Goal: Navigation & Orientation: Find specific page/section

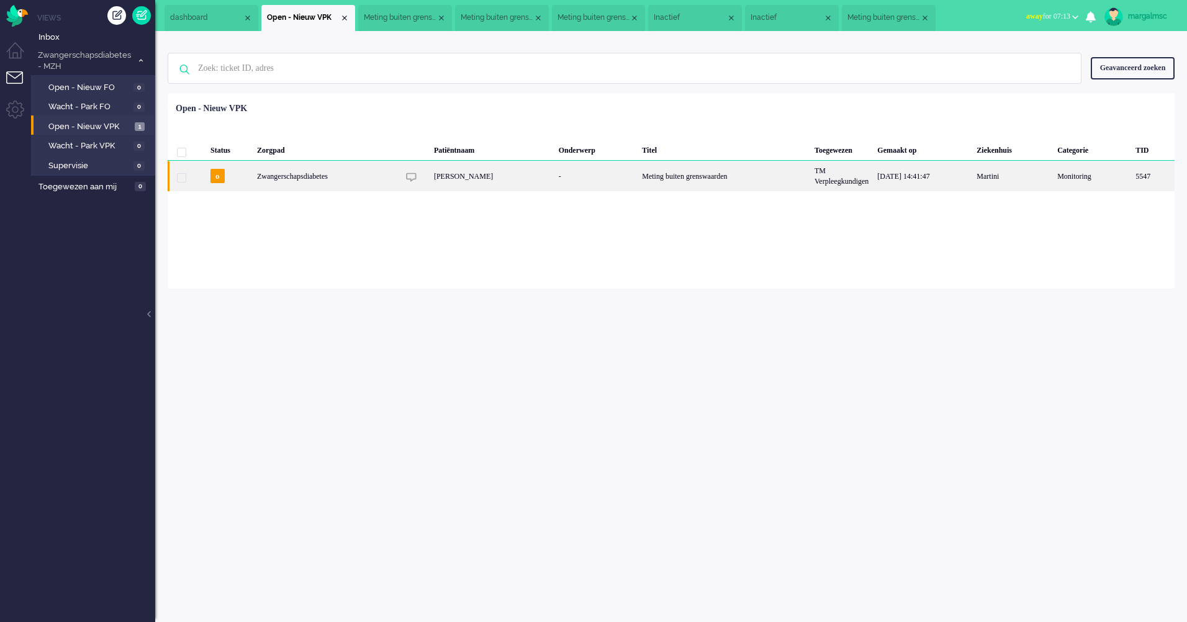
click at [430, 182] on div "[PERSON_NAME]" at bounding box center [492, 176] width 125 height 30
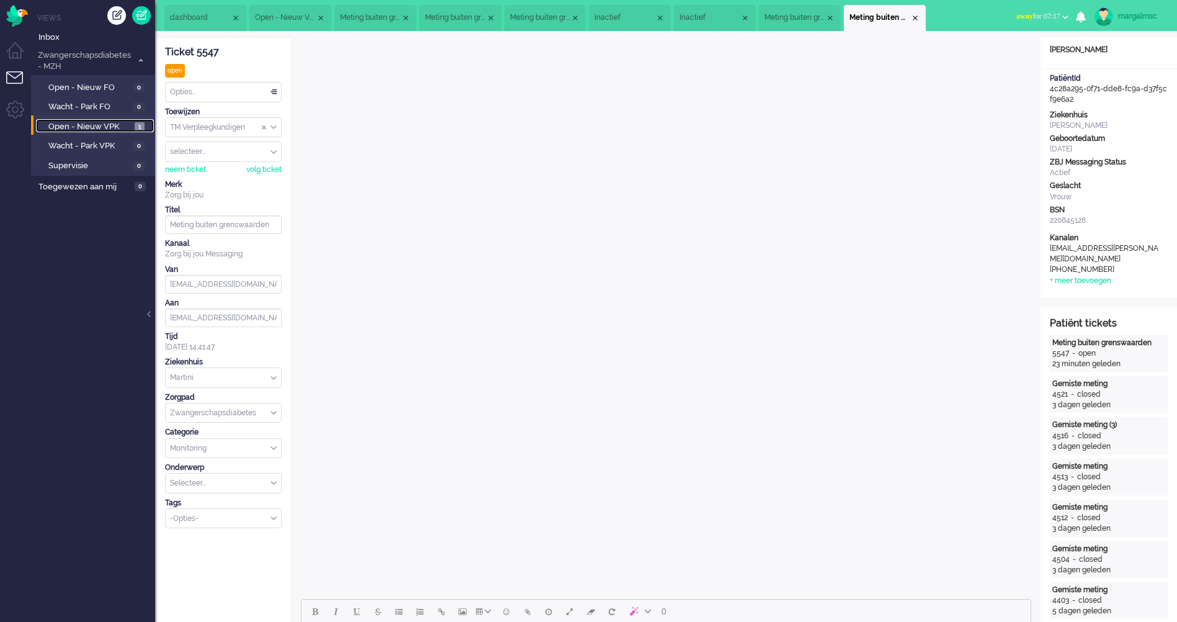
click at [114, 130] on span "Open - Nieuw VPK" at bounding box center [89, 127] width 83 height 12
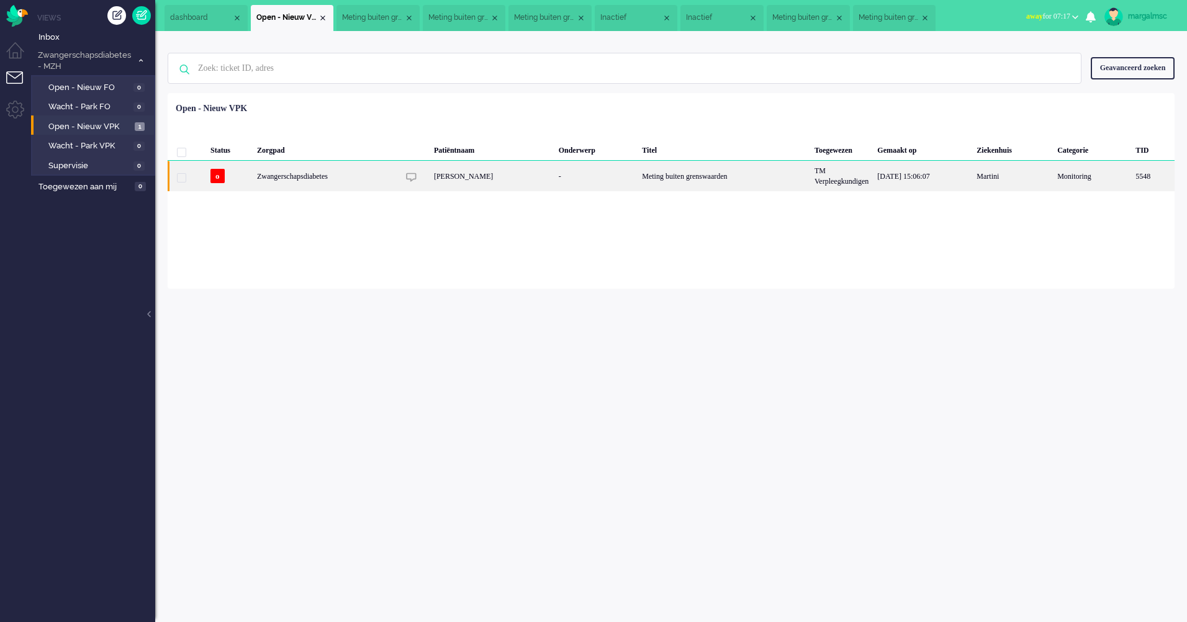
click at [522, 188] on div "[PERSON_NAME]" at bounding box center [492, 176] width 125 height 30
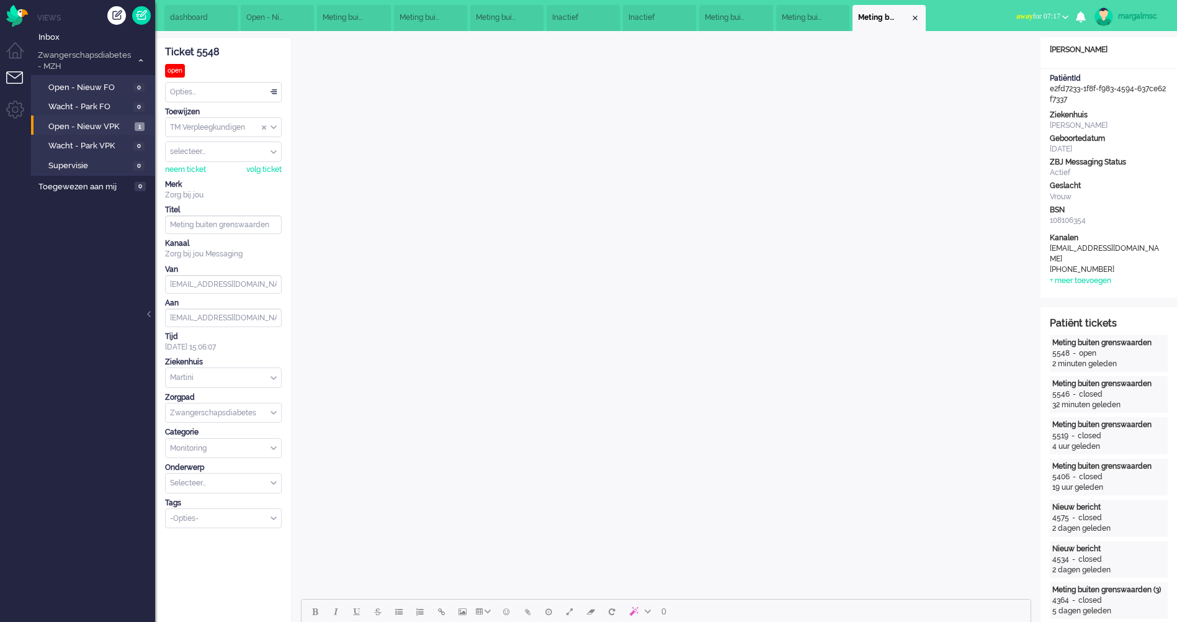
click at [849, 17] on li "Meting buiten grenswaarden" at bounding box center [812, 18] width 73 height 26
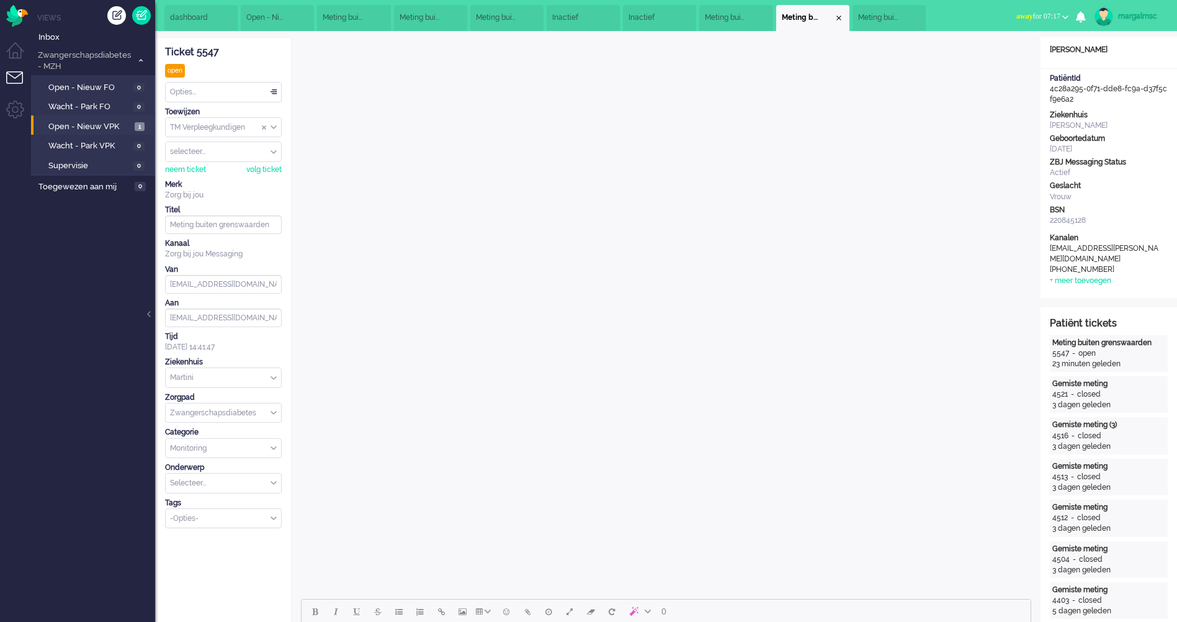
click at [926, 20] on li "Meting buiten grenswaarden" at bounding box center [889, 18] width 73 height 26
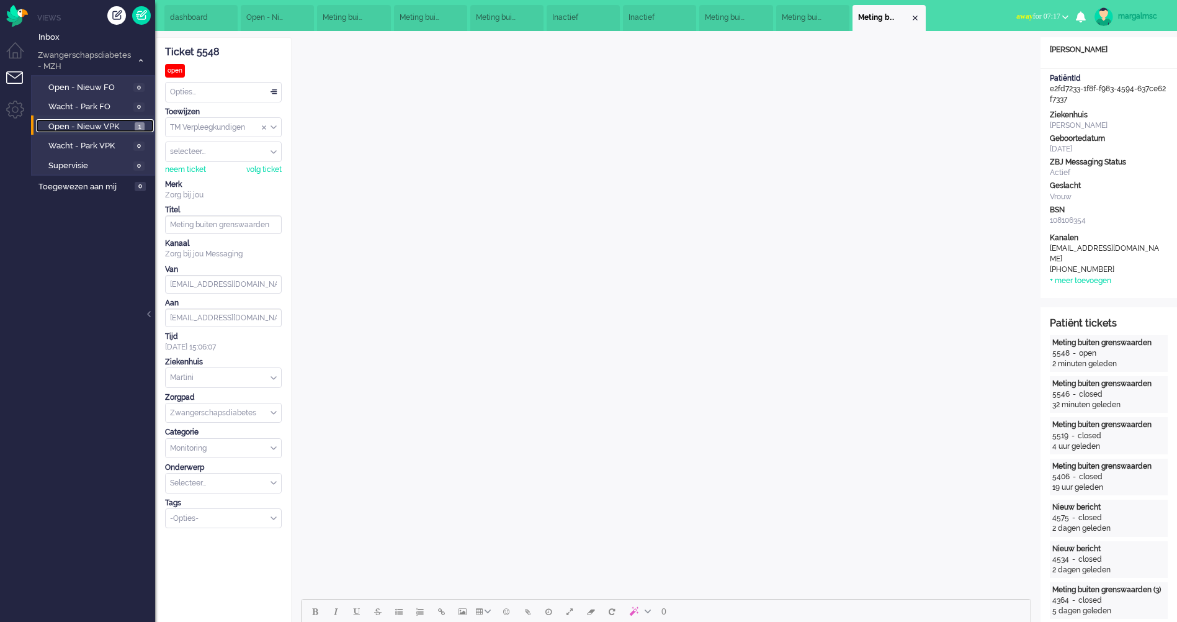
click at [86, 125] on span "Open - Nieuw VPK" at bounding box center [89, 127] width 83 height 12
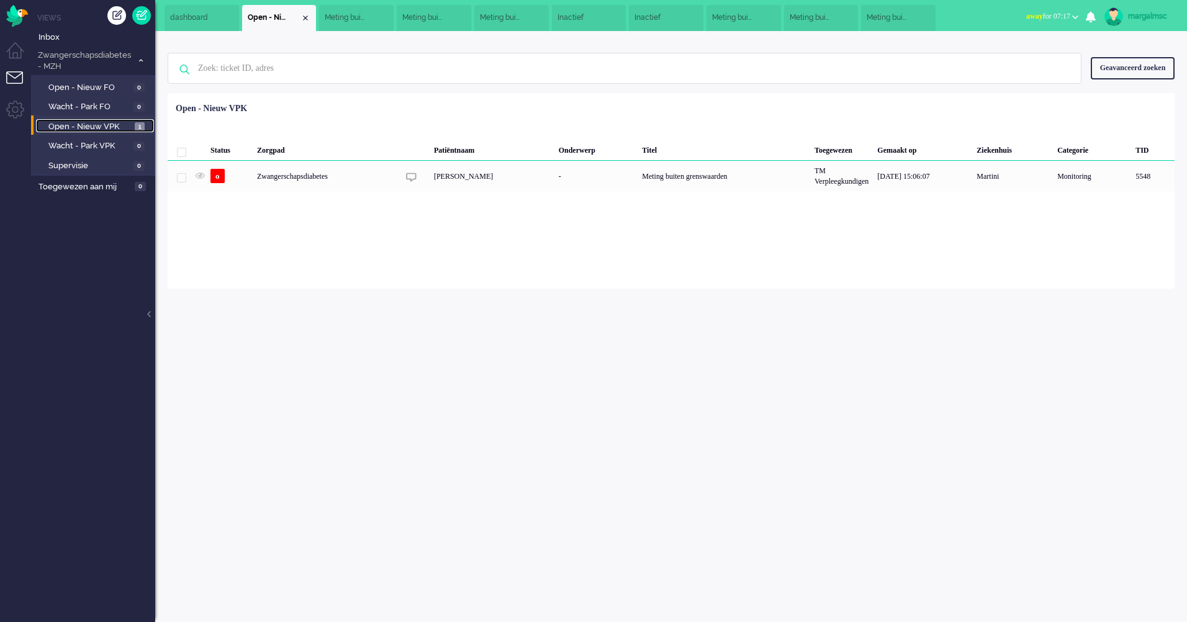
click at [922, 20] on li "Meting buiten grenswaarden" at bounding box center [898, 18] width 74 height 26
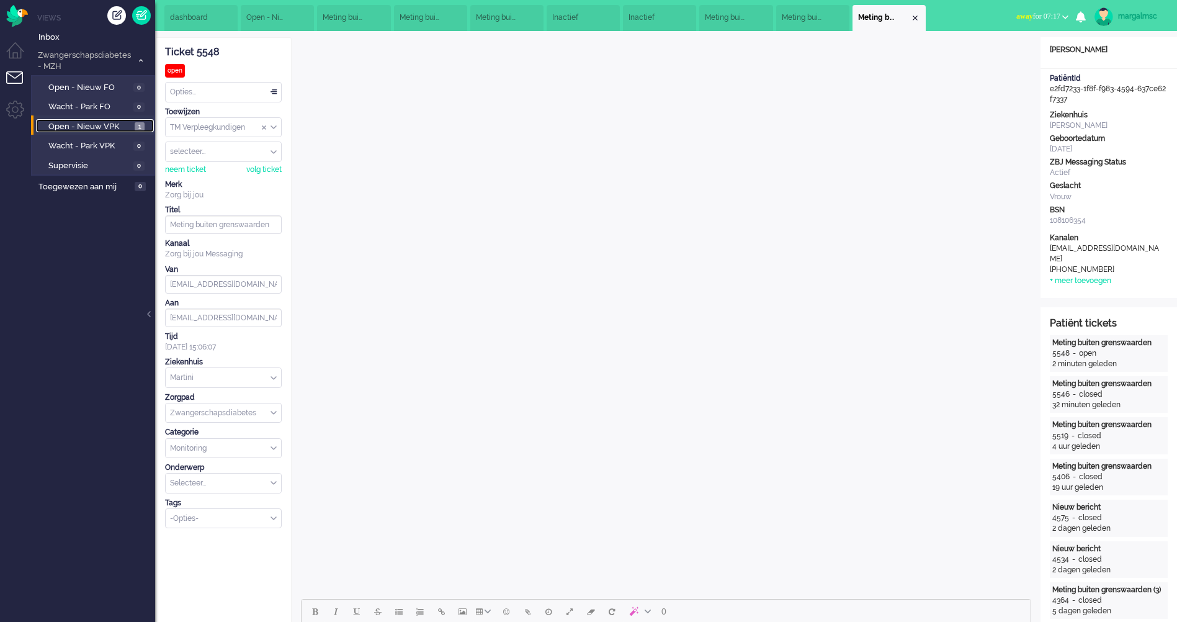
click at [920, 14] on div "Close tab" at bounding box center [916, 18] width 10 height 10
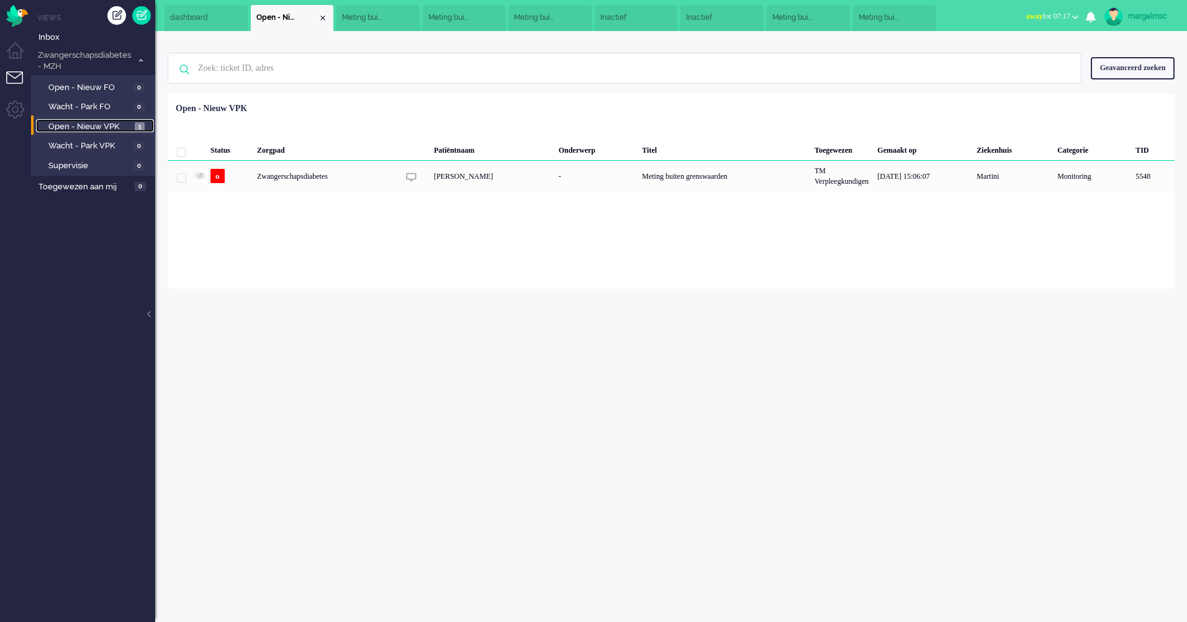
click at [925, 17] on li "Meting buiten grenswaarden" at bounding box center [894, 18] width 83 height 26
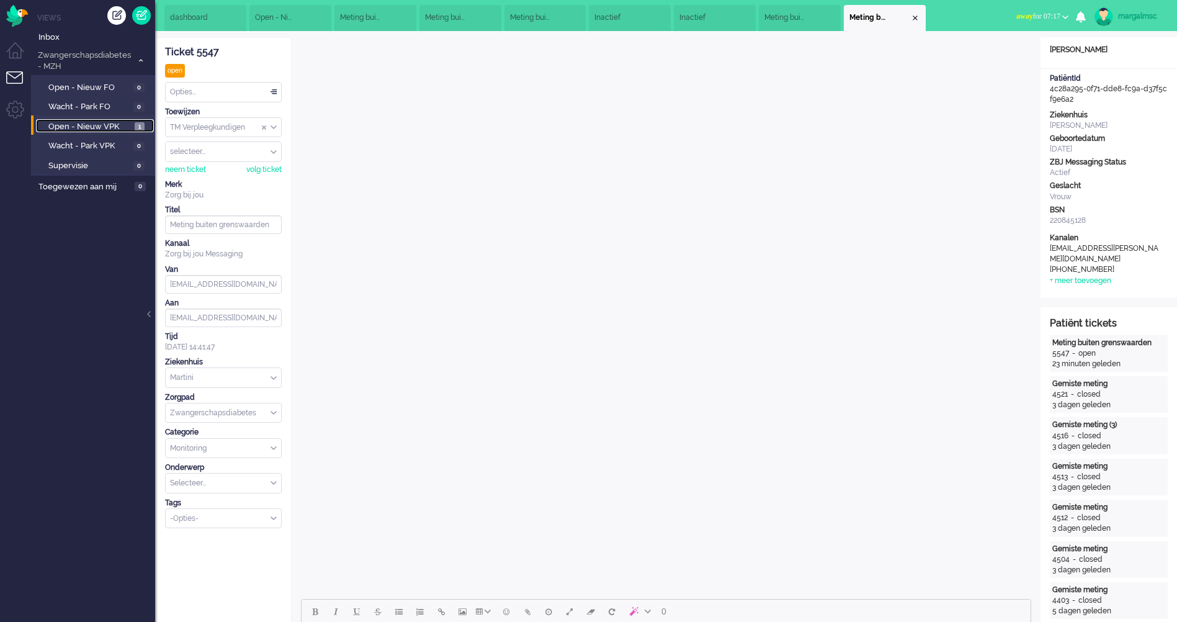
click at [920, 18] on div "Close tab" at bounding box center [916, 18] width 10 height 10
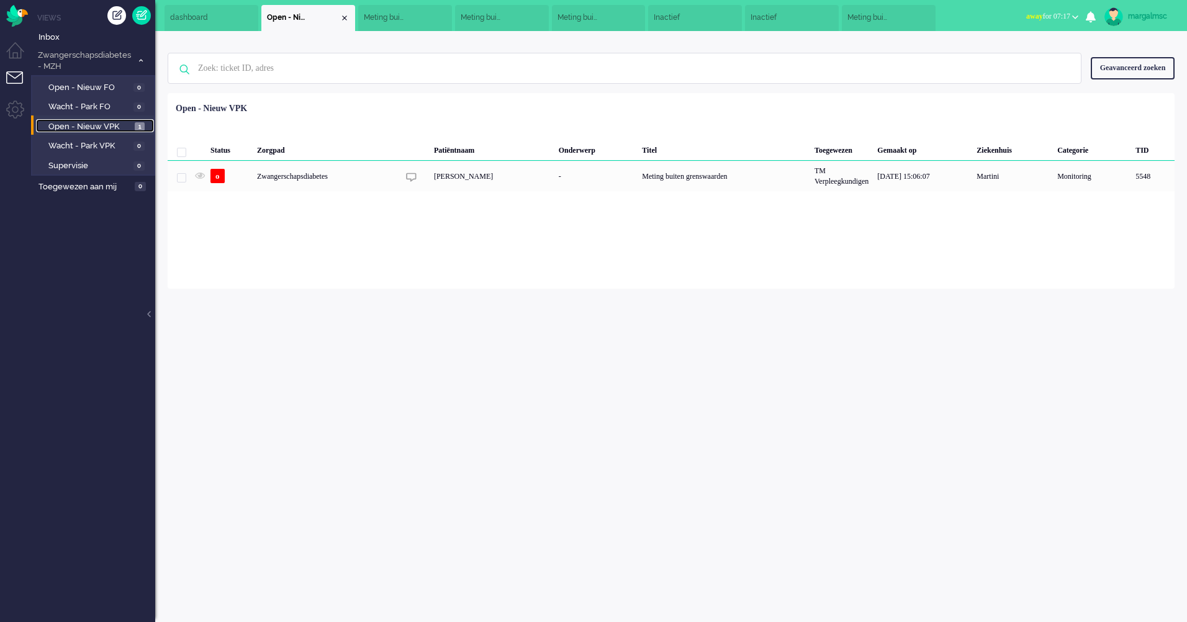
click at [925, 16] on li "Meting buiten grenswaarden" at bounding box center [889, 18] width 94 height 26
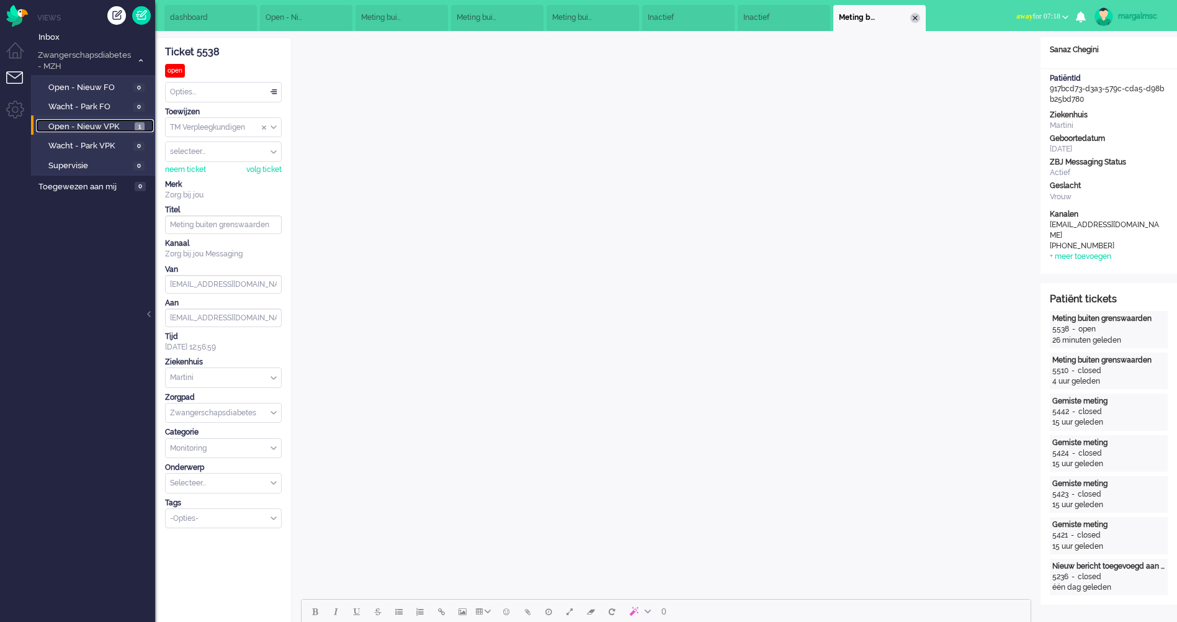
click at [920, 19] on div "Close tab" at bounding box center [916, 18] width 10 height 10
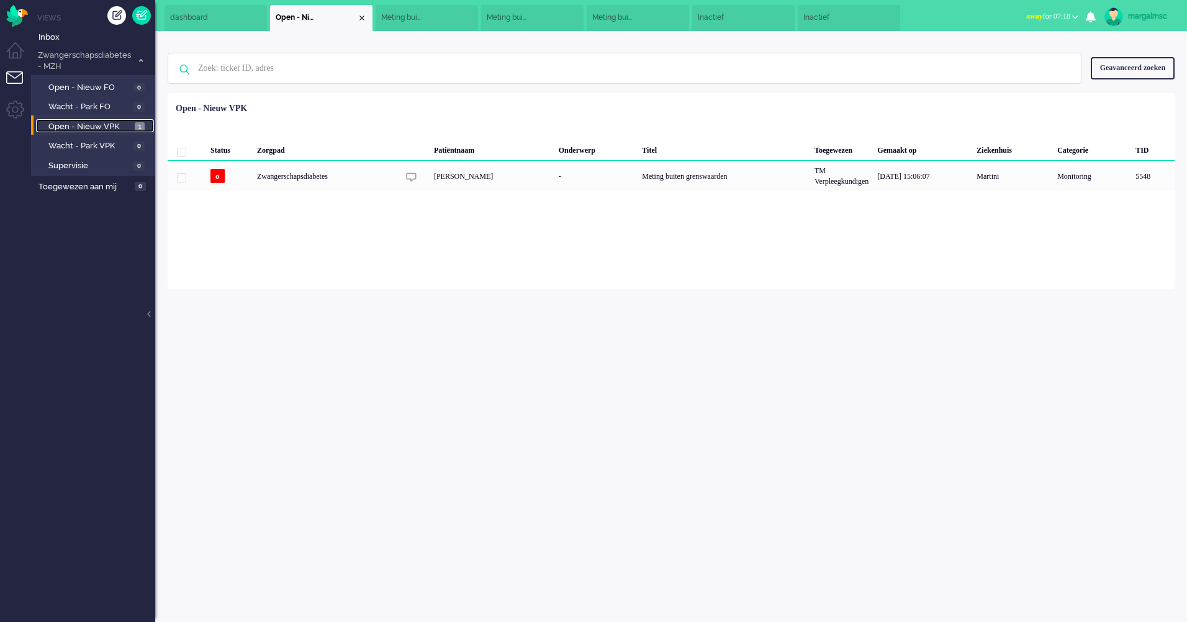
click at [889, 17] on li "Inactief" at bounding box center [849, 18] width 102 height 26
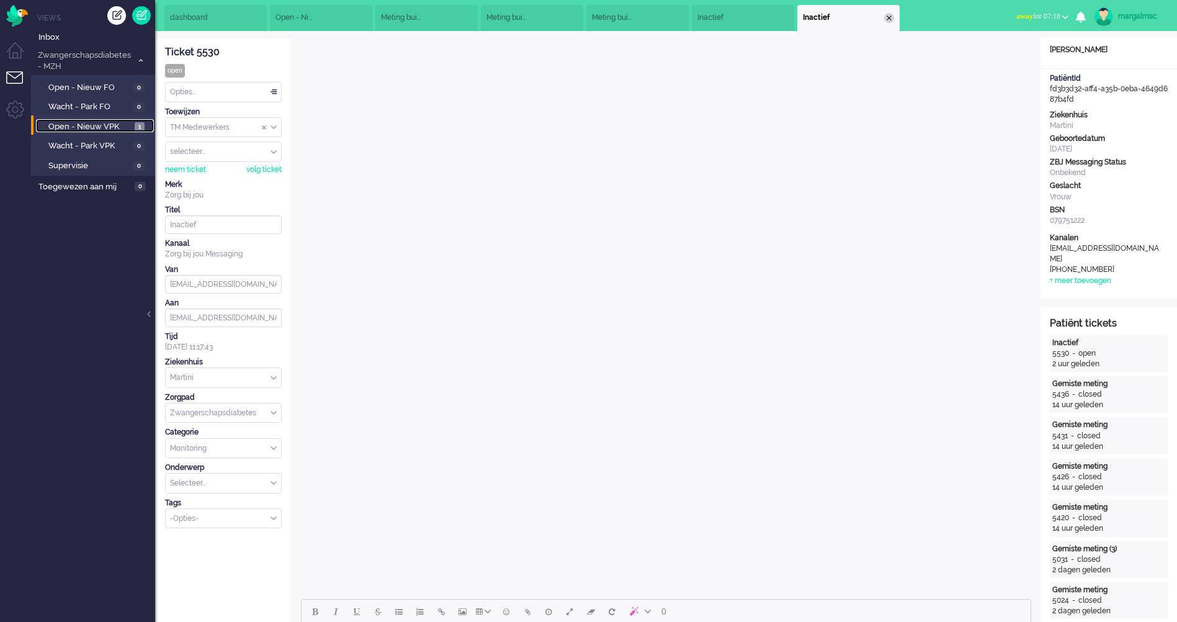
click at [887, 19] on div "Close tab" at bounding box center [889, 18] width 10 height 10
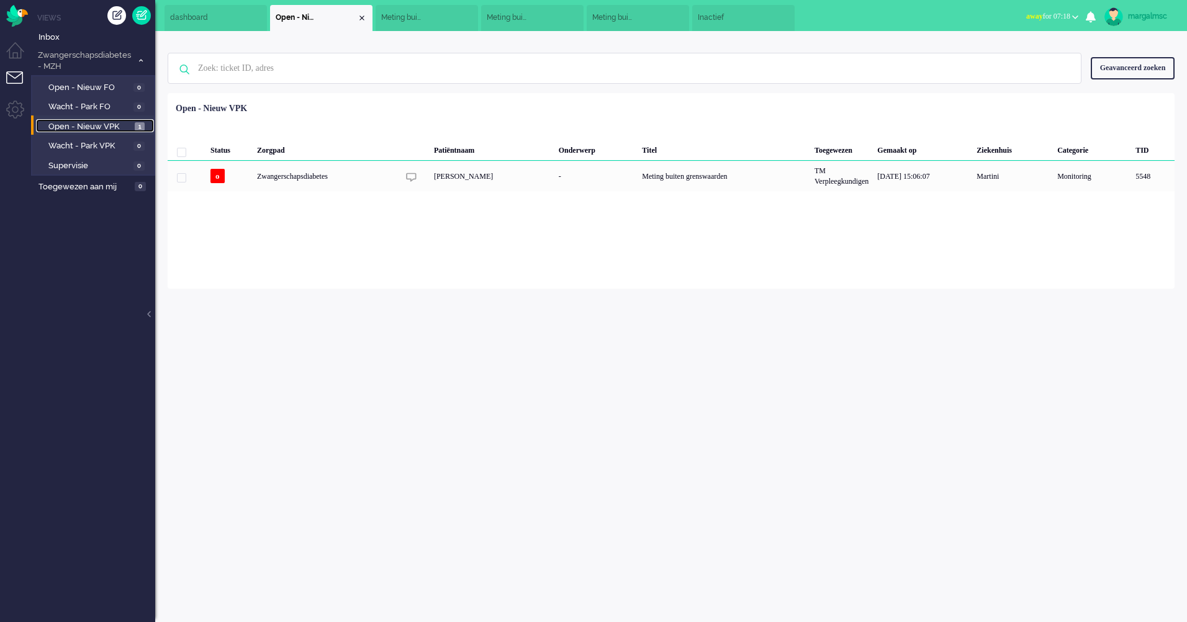
click at [780, 16] on li "Inactief" at bounding box center [743, 18] width 102 height 26
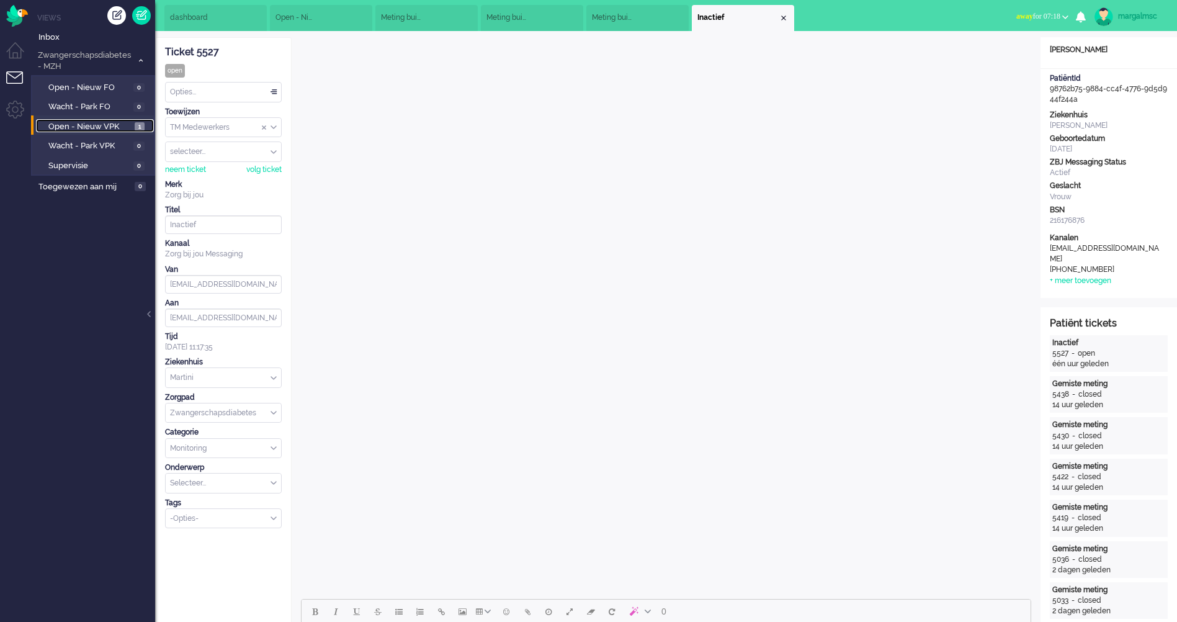
click at [781, 17] on div "Close tab" at bounding box center [784, 18] width 10 height 10
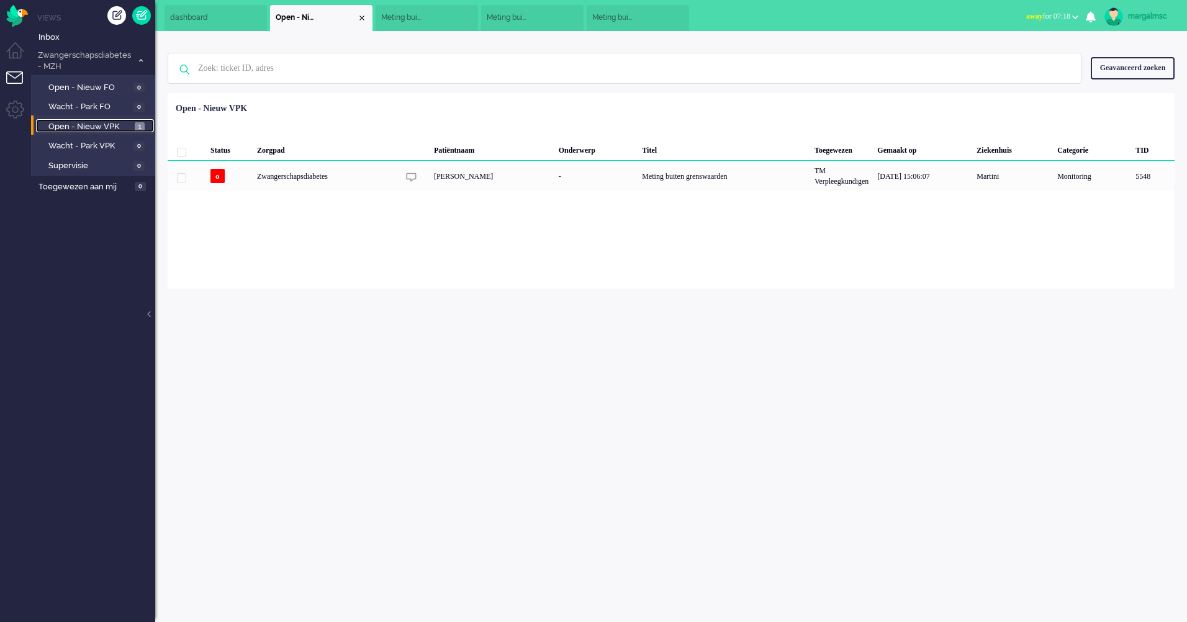
click at [683, 13] on li "Meting buiten grenswaarden" at bounding box center [638, 18] width 102 height 26
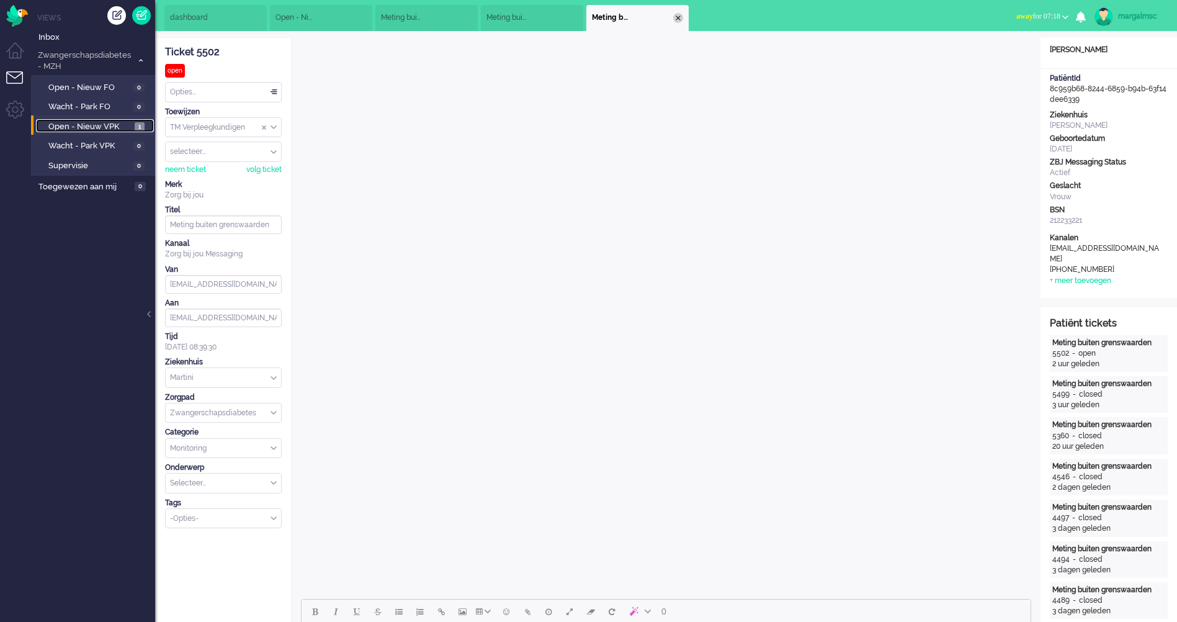
click at [680, 15] on div "Close tab" at bounding box center [678, 18] width 10 height 10
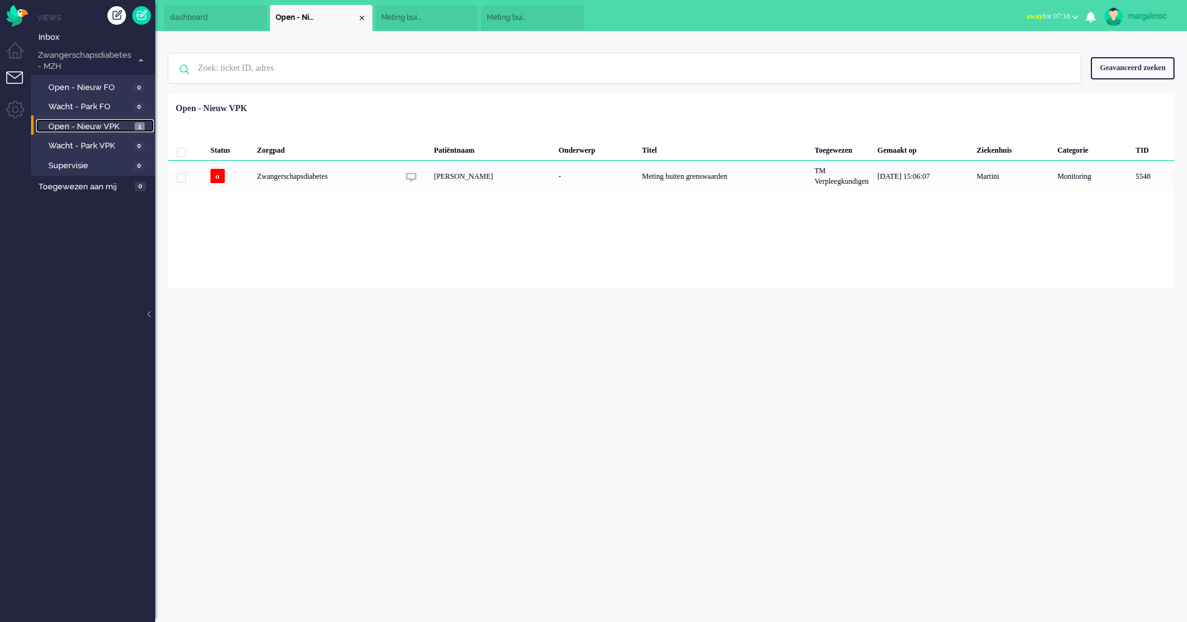
click at [579, 18] on li "Meting buiten grenswaarden" at bounding box center [532, 18] width 102 height 26
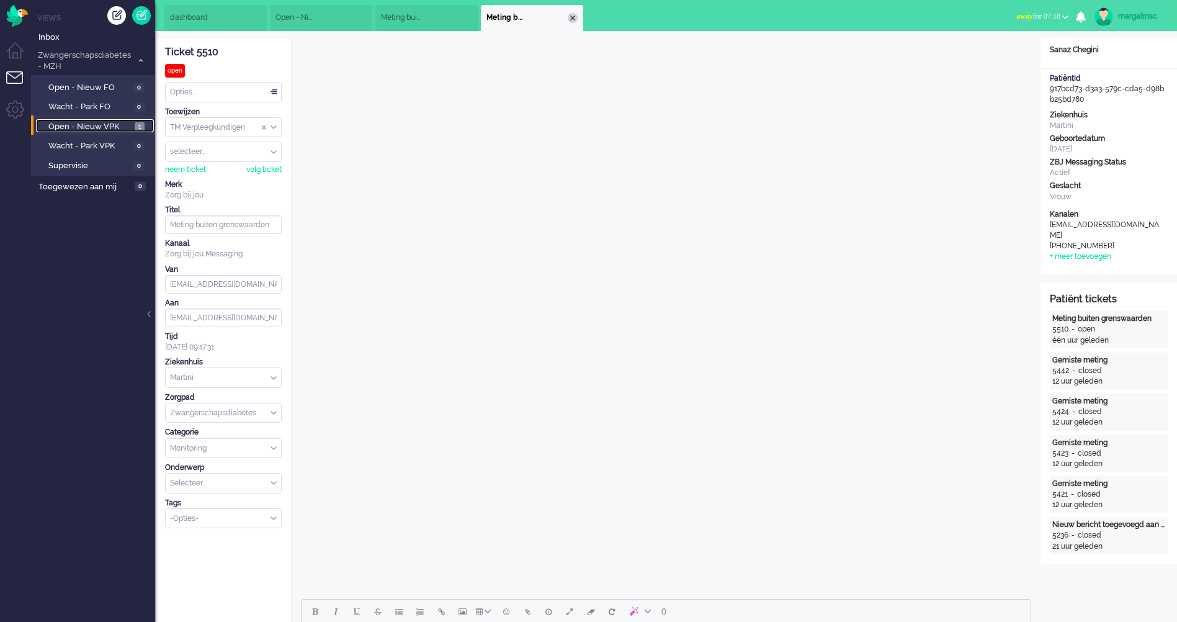
click at [570, 17] on div "Close tab" at bounding box center [573, 18] width 10 height 10
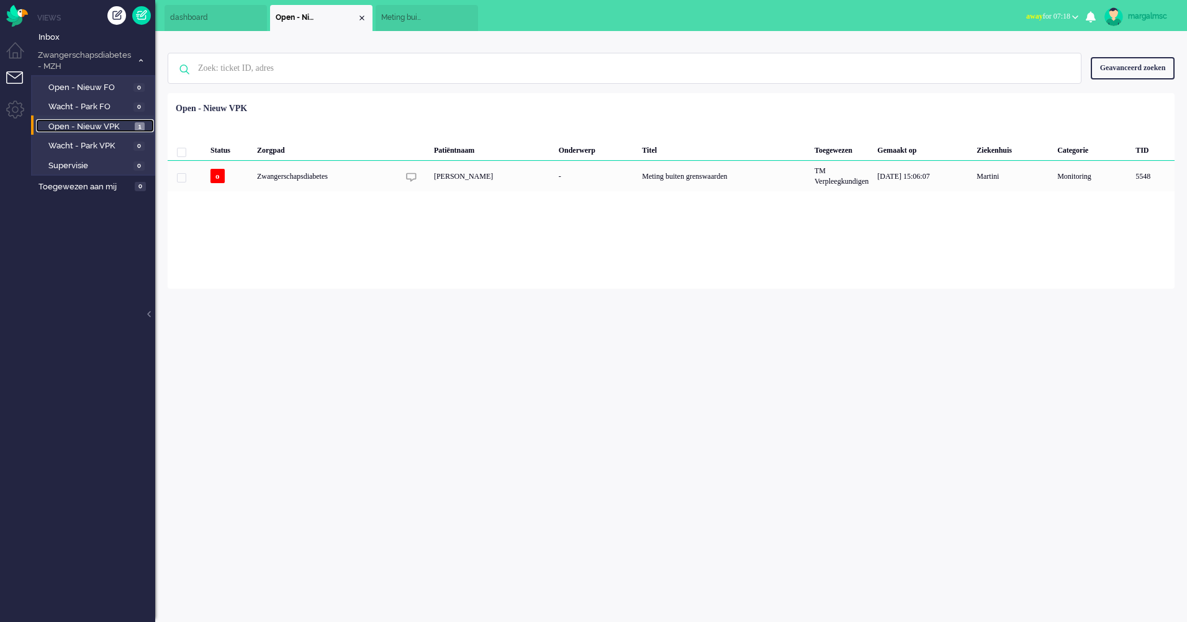
click at [469, 14] on li "Meting buiten grenswaarden" at bounding box center [427, 18] width 102 height 26
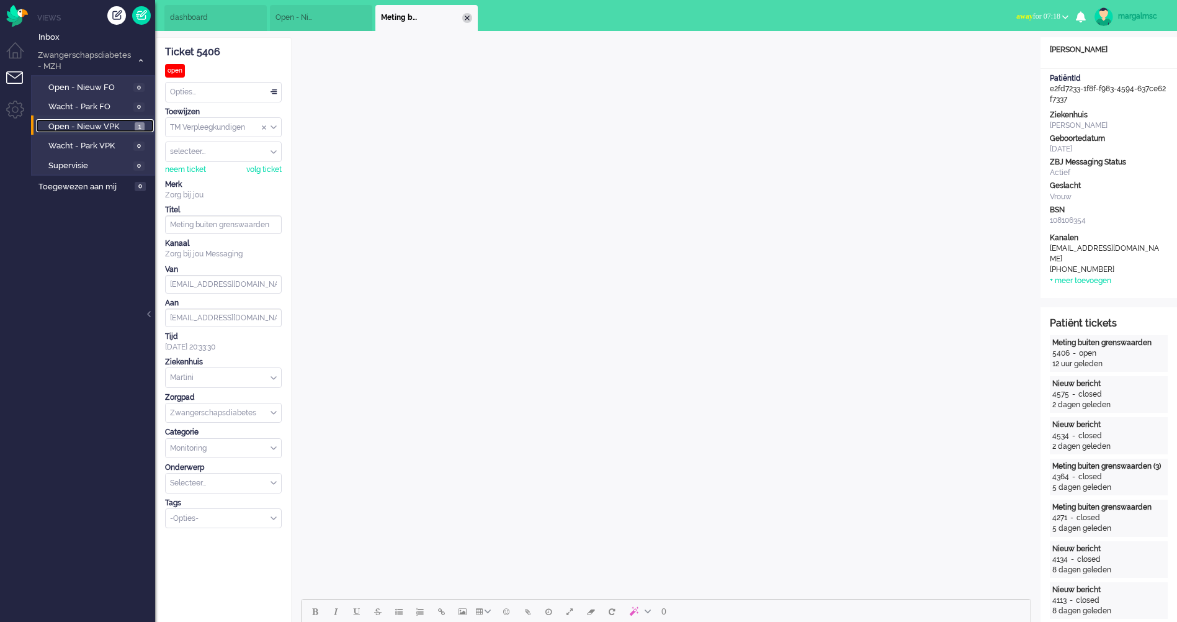
click at [469, 18] on div "Close tab" at bounding box center [467, 18] width 10 height 10
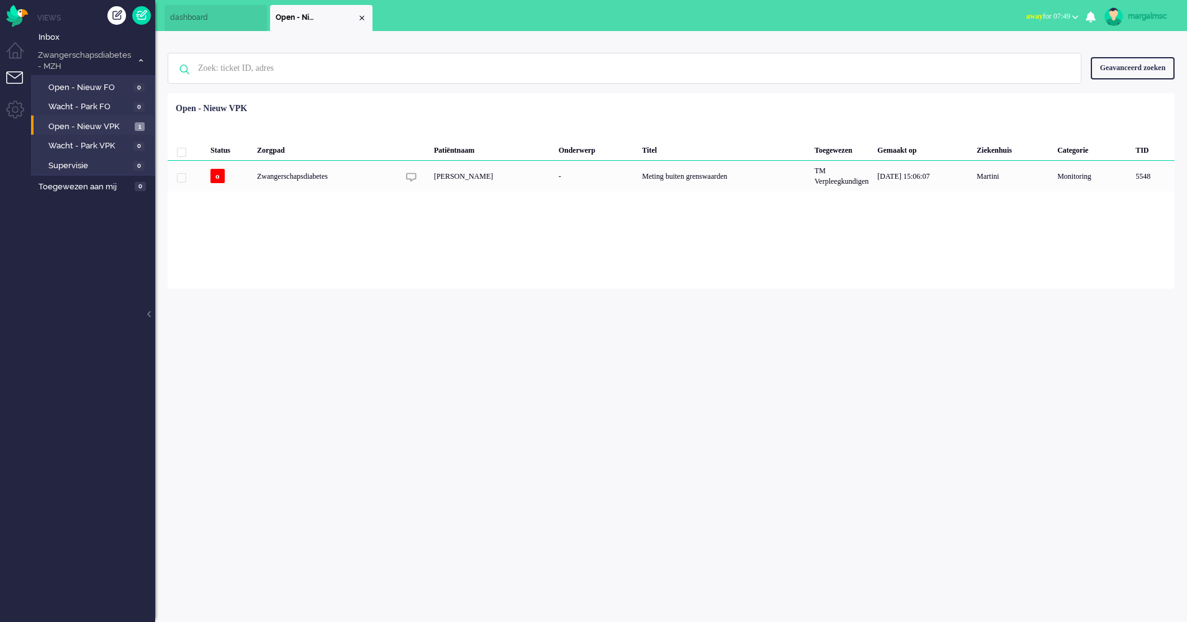
click at [1164, 14] on div "margalmsc" at bounding box center [1151, 16] width 47 height 12
click at [1116, 106] on link "Uitloggen" at bounding box center [1137, 100] width 86 height 12
